Goal: Task Accomplishment & Management: Use online tool/utility

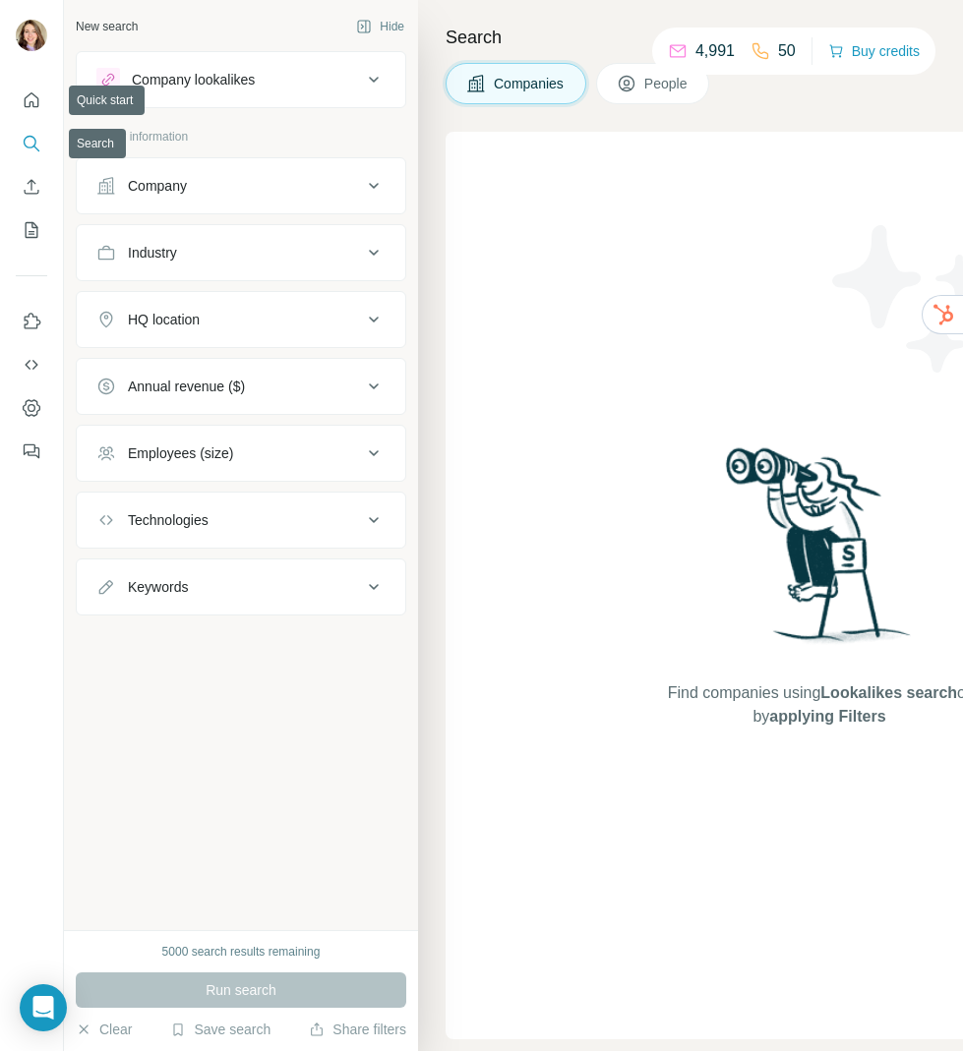
click at [18, 129] on button "Search" at bounding box center [31, 143] width 31 height 35
click at [30, 106] on icon "Quick start" at bounding box center [32, 100] width 20 height 20
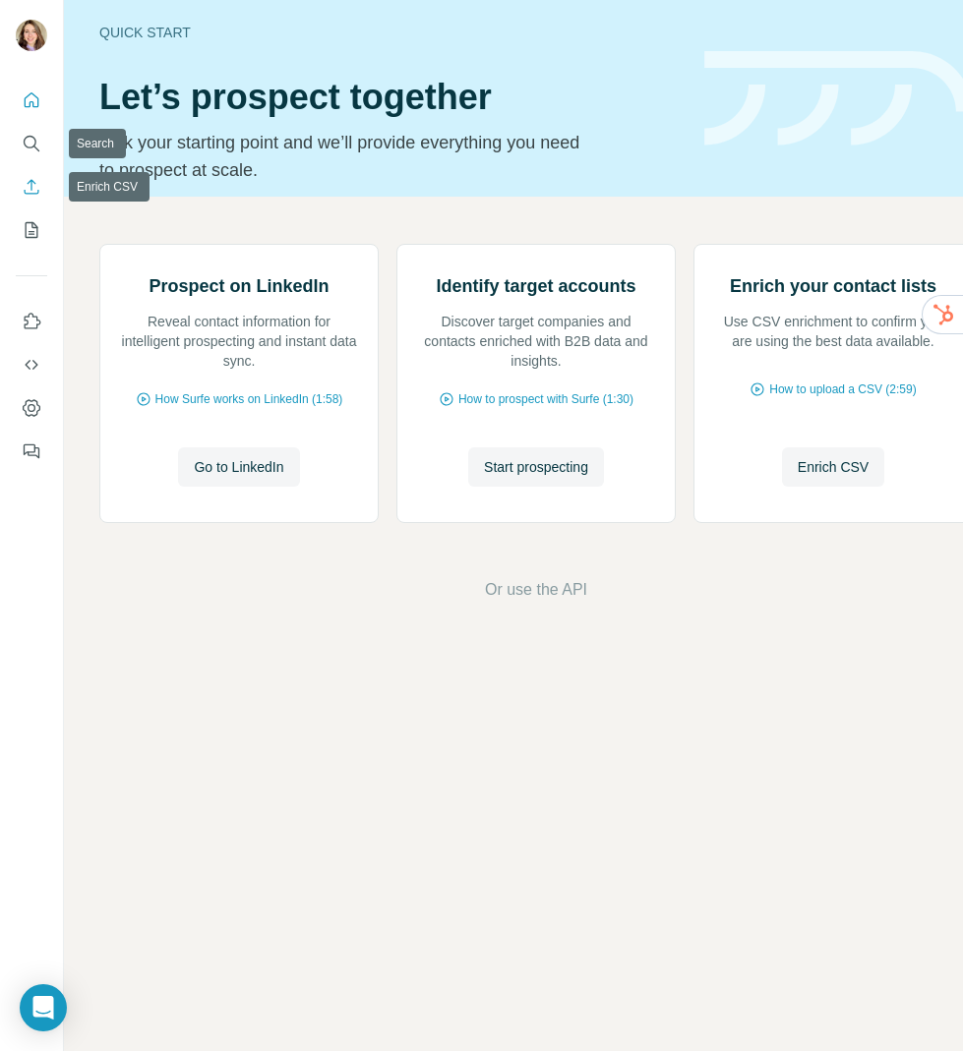
click at [32, 190] on icon "Enrich CSV" at bounding box center [32, 187] width 20 height 20
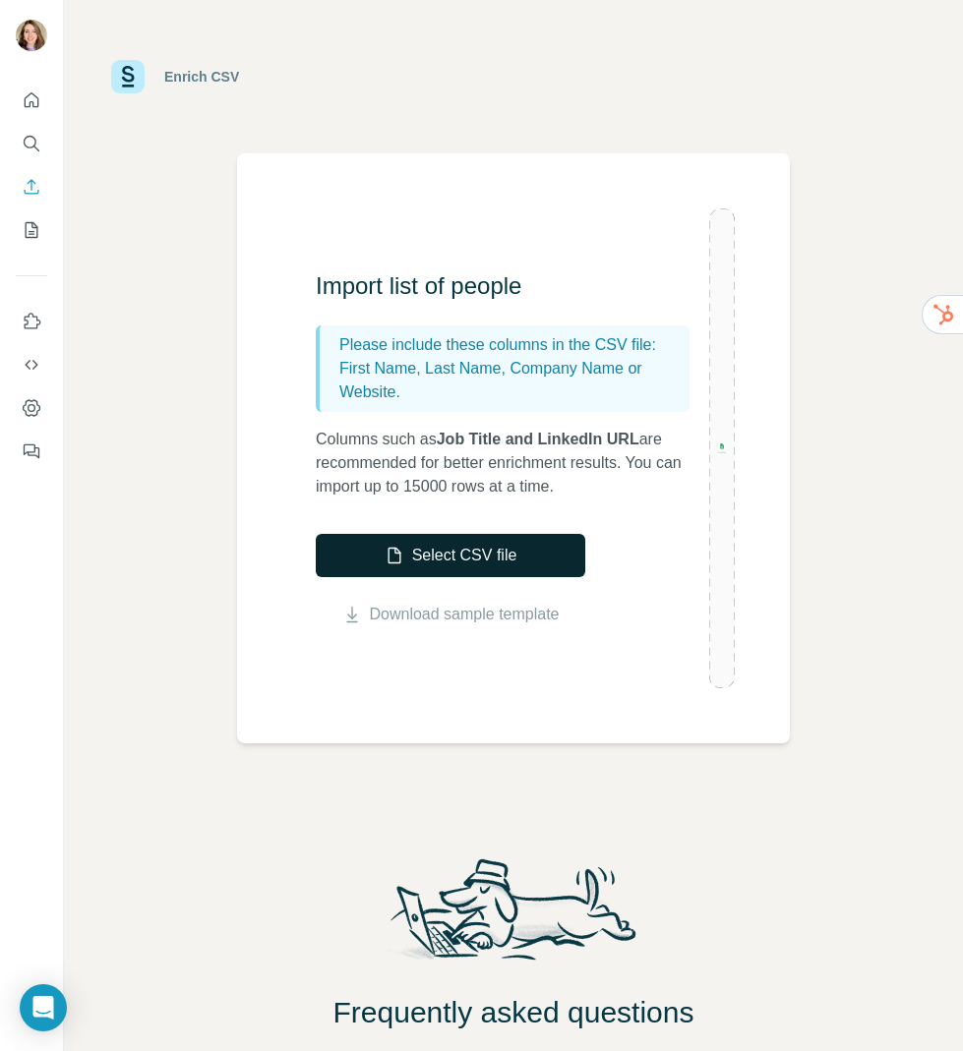
click at [493, 575] on button "Select CSV file" at bounding box center [450, 555] width 269 height 43
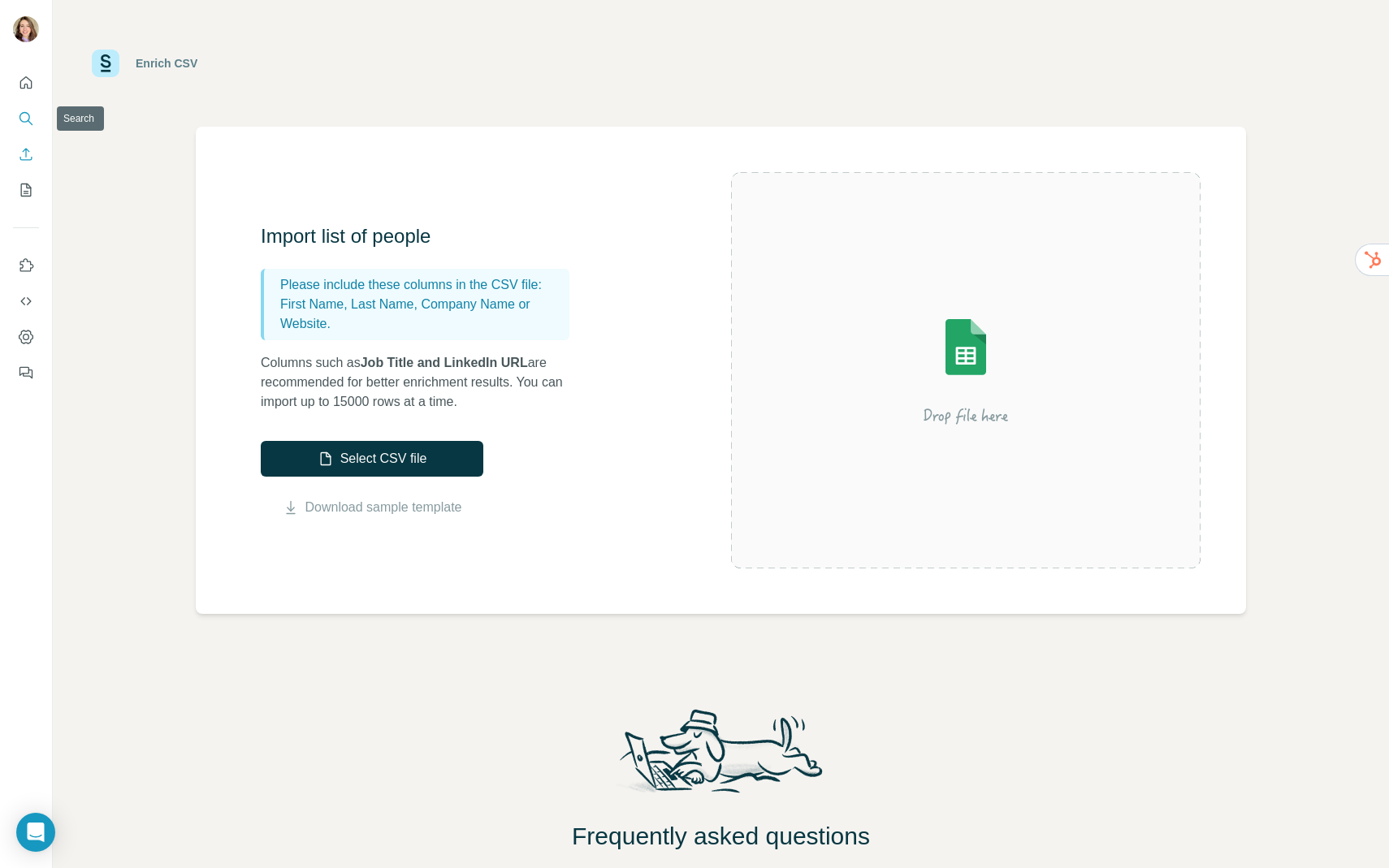
click at [35, 116] on button "Search" at bounding box center [26, 118] width 26 height 29
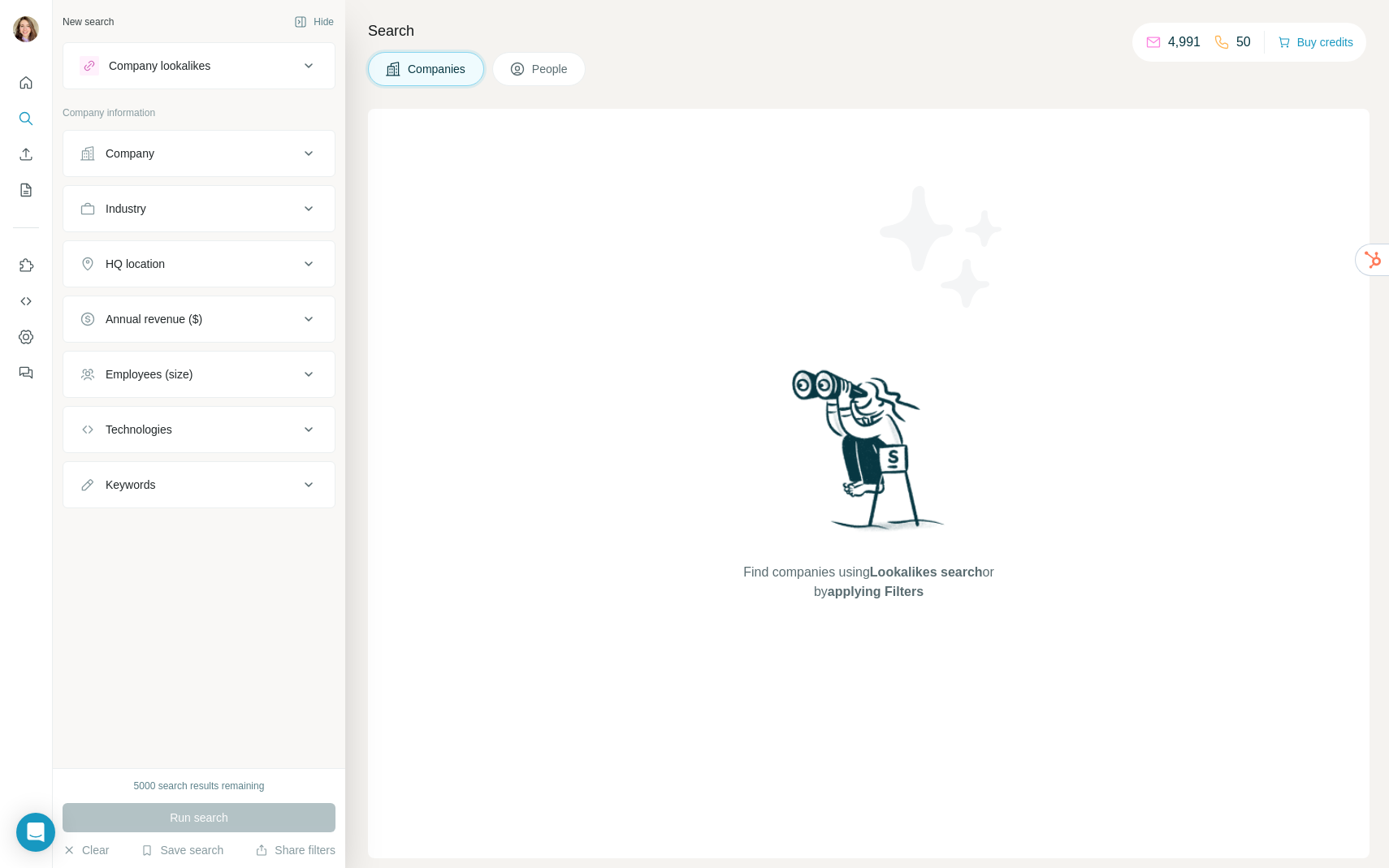
click at [149, 163] on button "Company" at bounding box center [199, 153] width 271 height 39
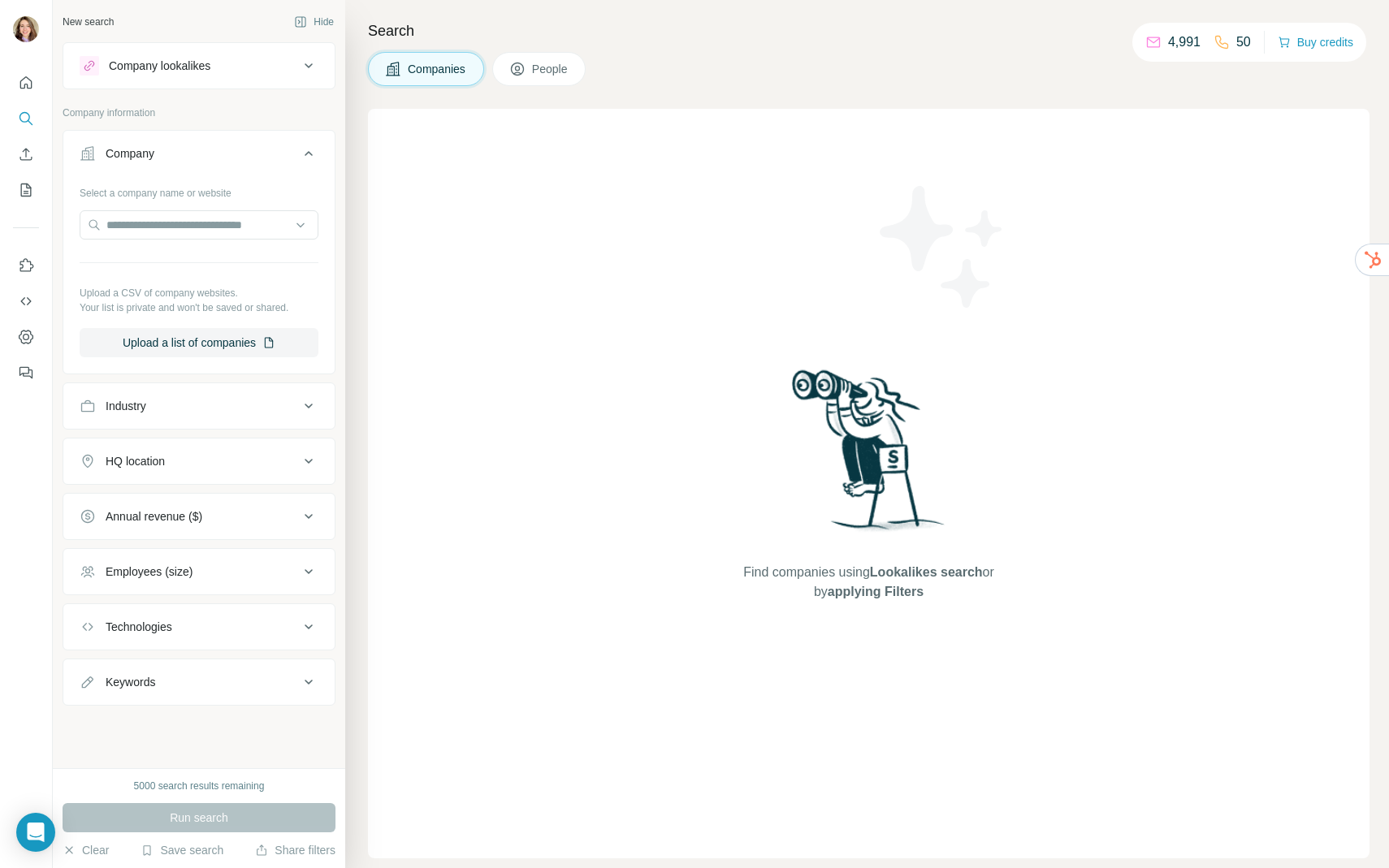
click at [149, 163] on button "Company" at bounding box center [199, 156] width 271 height 45
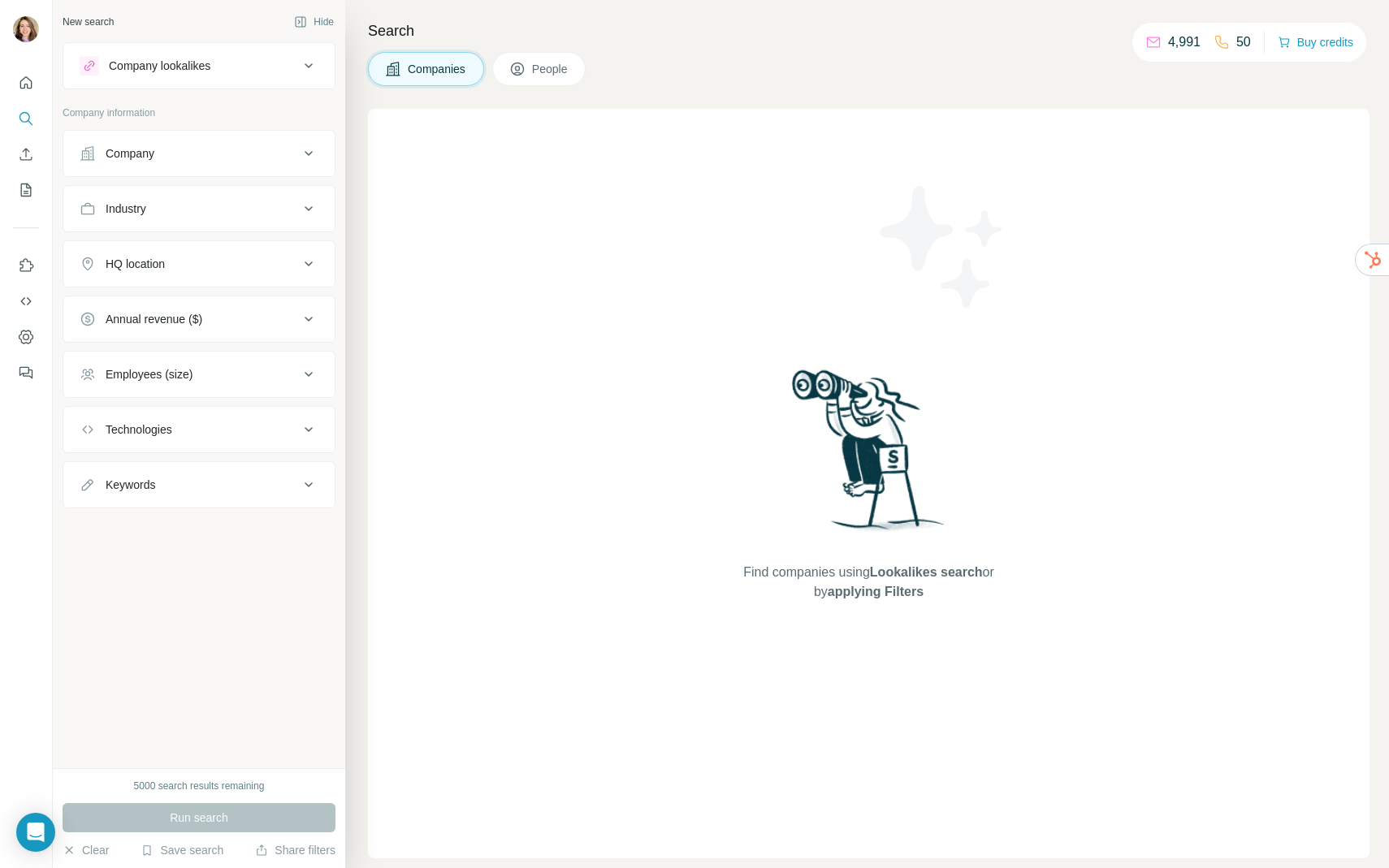
click at [201, 214] on div "Industry" at bounding box center [189, 209] width 220 height 17
click at [25, 161] on icon "Enrich CSV" at bounding box center [26, 154] width 17 height 17
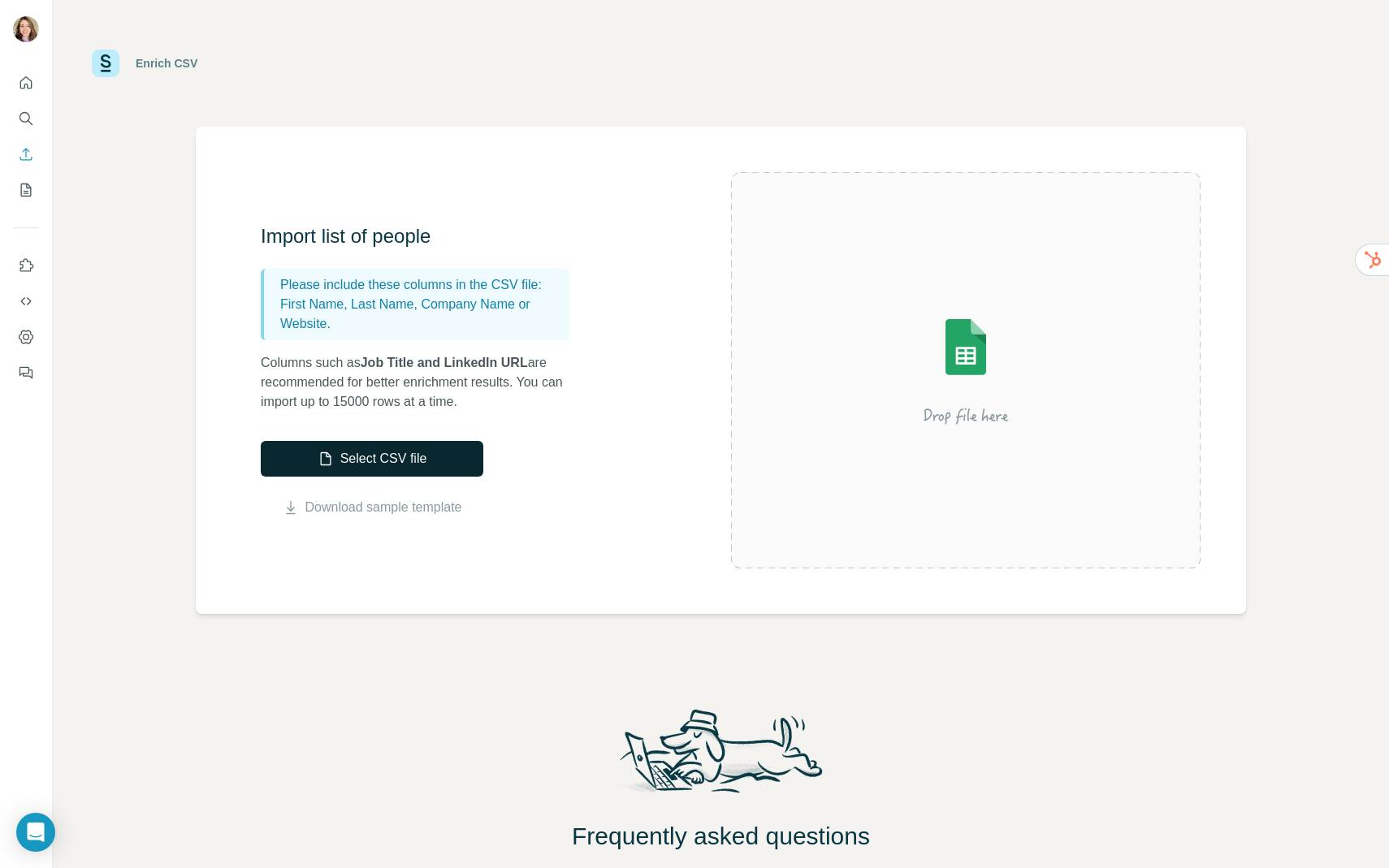
click at [312, 462] on button "Select CSV file" at bounding box center [372, 458] width 222 height 36
